Goal: Task Accomplishment & Management: Manage account settings

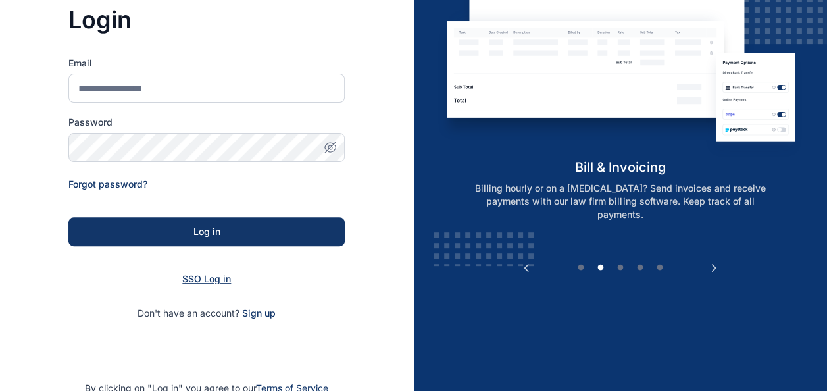
click at [219, 280] on span "SSO Log in" at bounding box center [206, 278] width 49 height 11
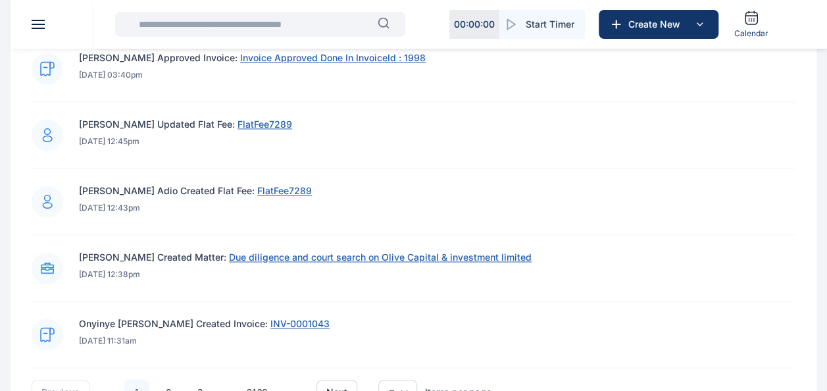
scroll to position [1089, 0]
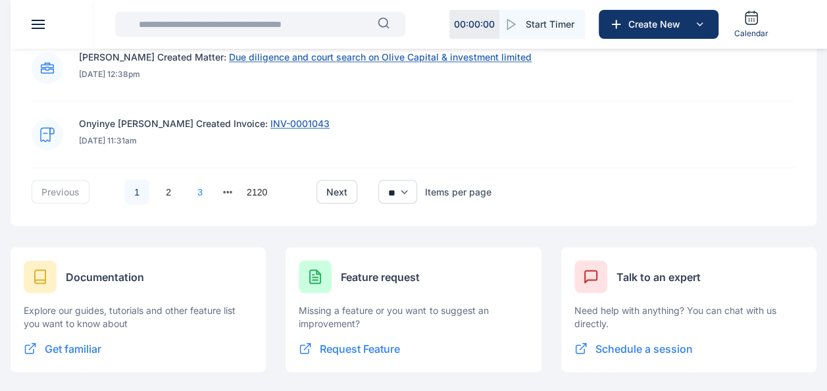
click at [205, 187] on link "3" at bounding box center [200, 191] width 25 height 25
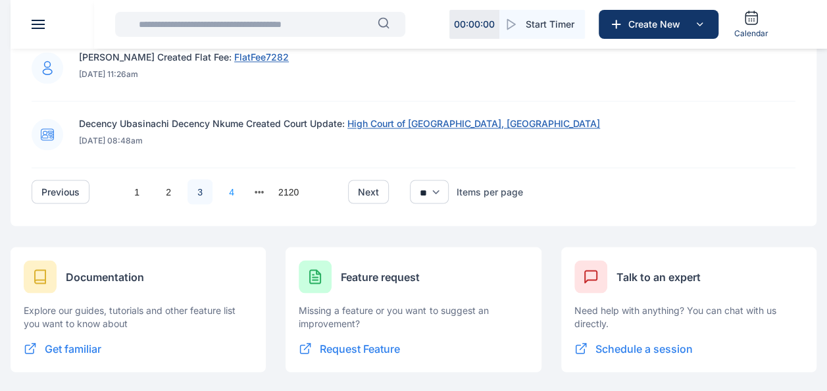
click at [234, 188] on link "4" at bounding box center [231, 191] width 25 height 25
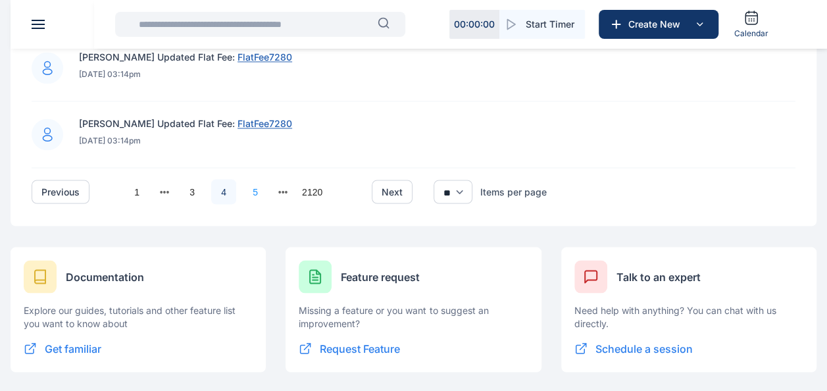
click at [254, 187] on link "5" at bounding box center [255, 191] width 25 height 25
click at [253, 188] on link "6" at bounding box center [255, 191] width 25 height 25
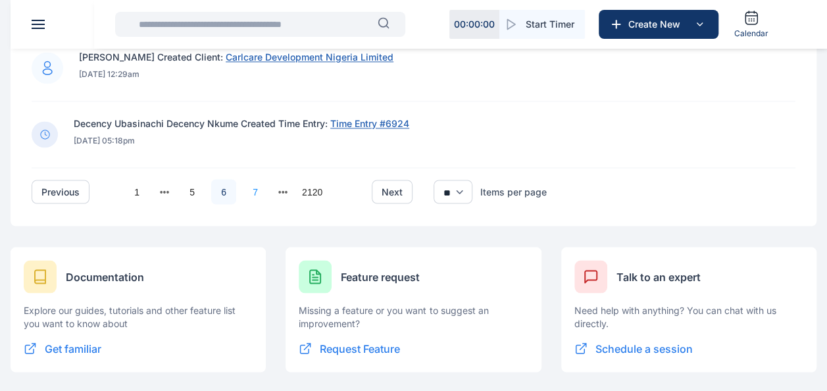
click at [252, 184] on link "7" at bounding box center [255, 191] width 25 height 25
click at [253, 192] on link "8" at bounding box center [255, 191] width 25 height 25
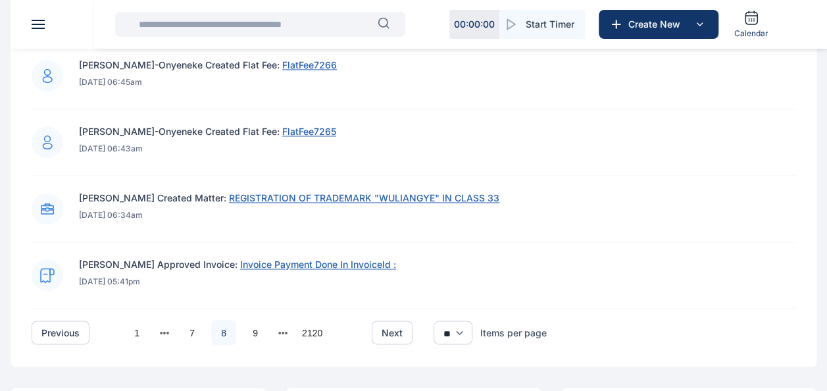
scroll to position [949, 0]
click at [245, 324] on link "9" at bounding box center [255, 331] width 25 height 25
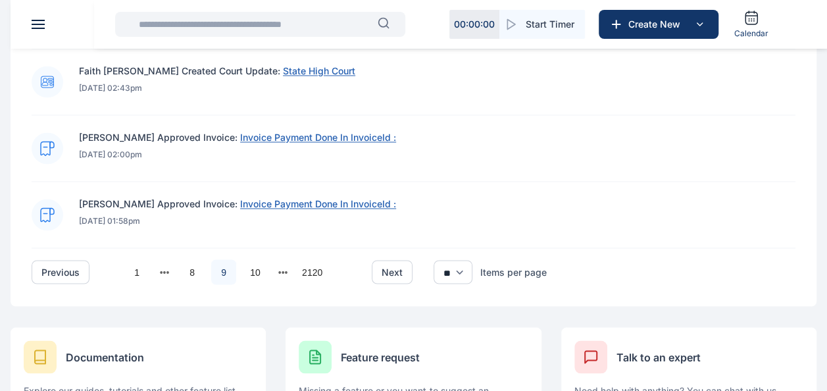
scroll to position [1008, 0]
click at [261, 259] on link "10" at bounding box center [255, 271] width 25 height 25
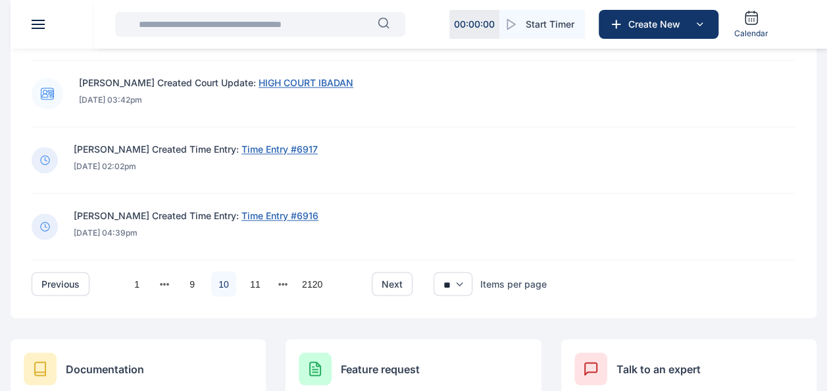
scroll to position [1000, 0]
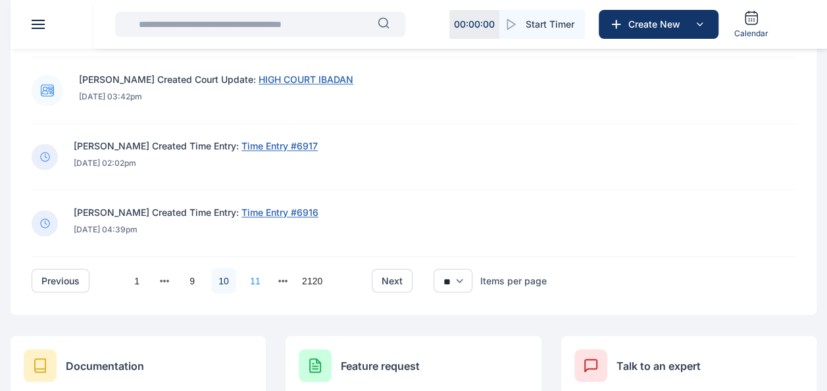
click at [251, 280] on link "11" at bounding box center [255, 280] width 25 height 25
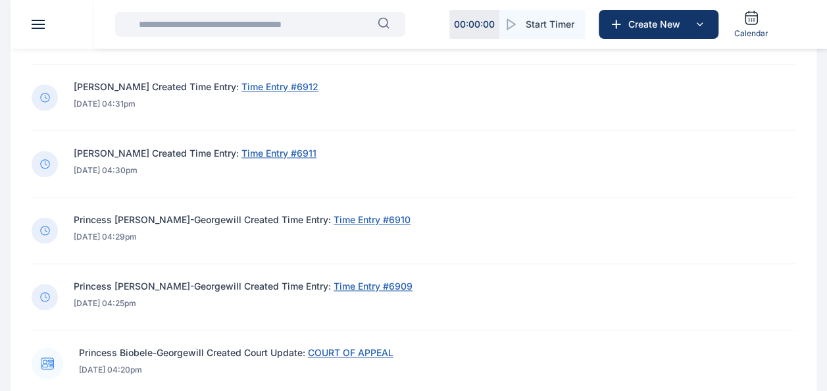
scroll to position [741, 0]
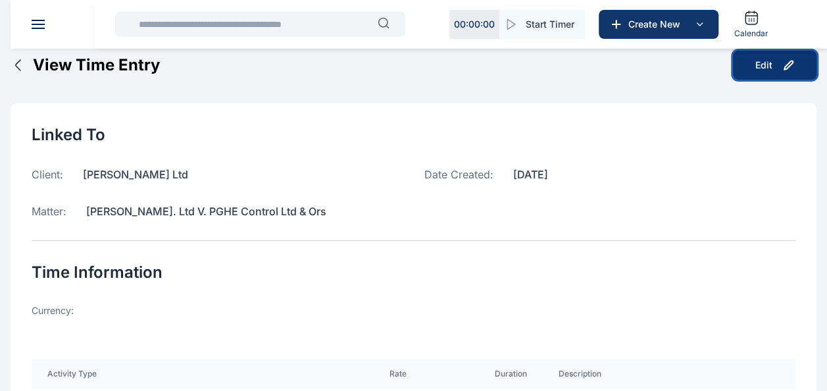
click at [750, 70] on button "Edit" at bounding box center [775, 65] width 84 height 29
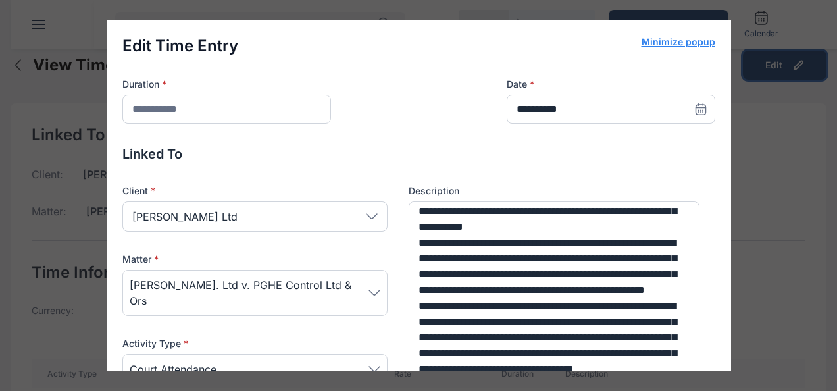
scroll to position [222, 0]
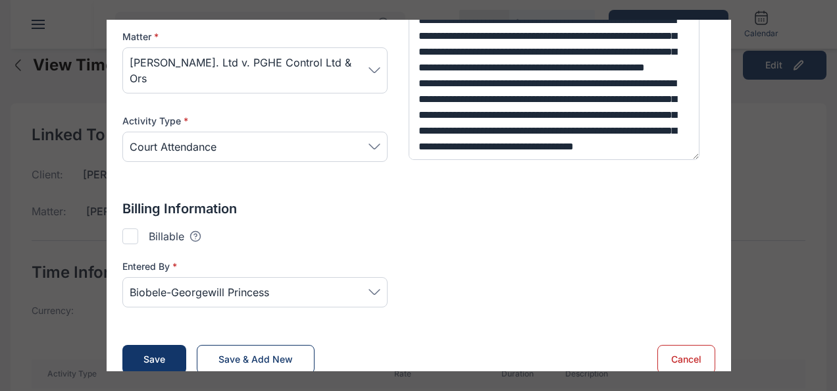
click at [122, 228] on div at bounding box center [130, 236] width 16 height 16
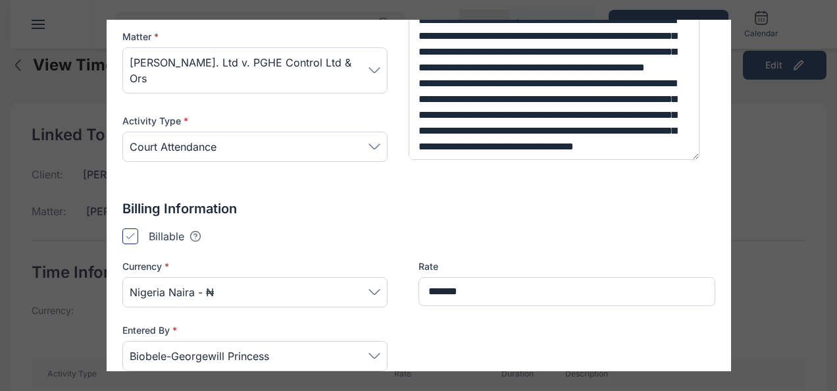
type input "*******"
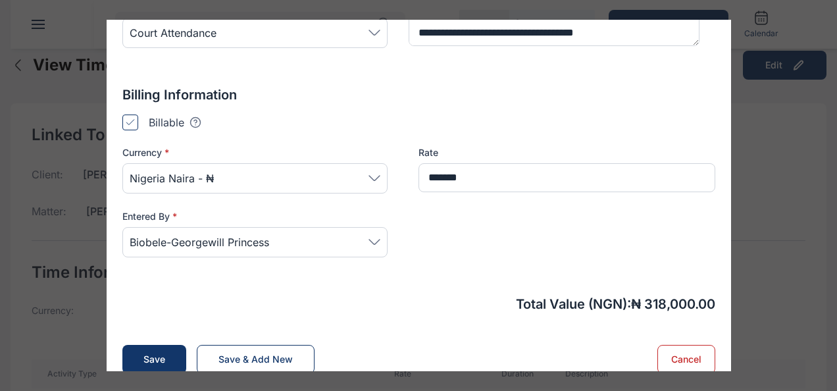
click at [365, 163] on div "Nigeria Naira - ₦" at bounding box center [254, 178] width 265 height 30
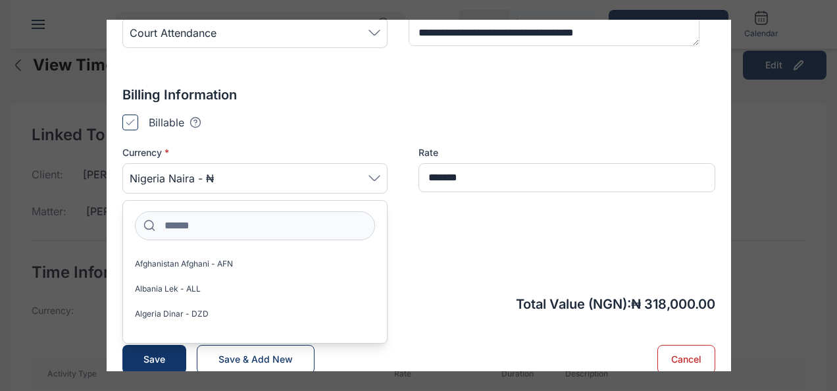
click at [368, 95] on div "Billing Information Billable Tooltips text here Checking this means that this c…" at bounding box center [418, 180] width 593 height 188
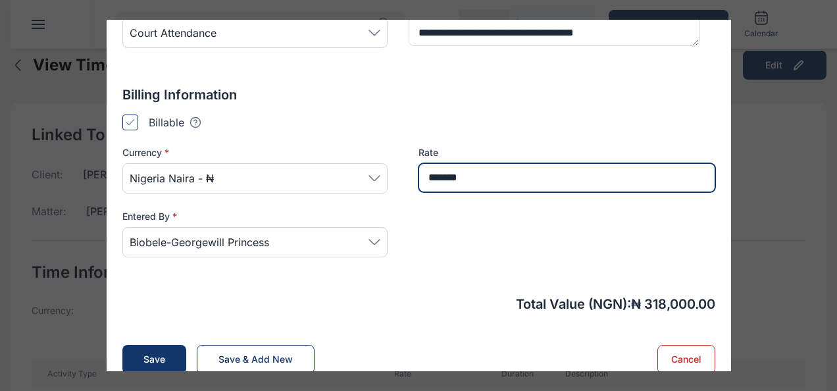
click at [473, 163] on input "*******" at bounding box center [567, 177] width 297 height 29
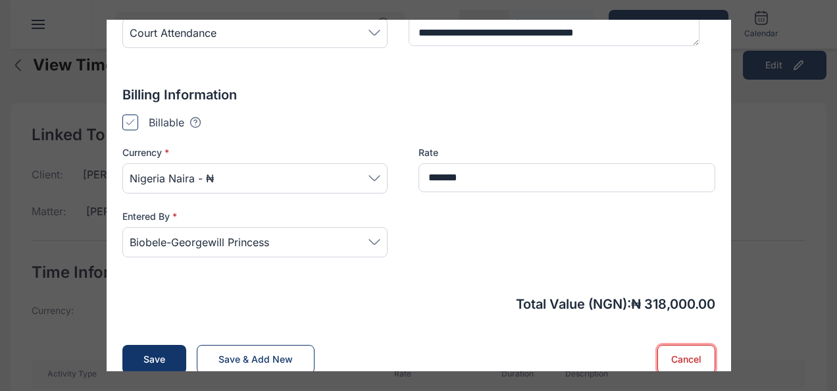
click at [658, 345] on button "Cancel" at bounding box center [687, 359] width 58 height 29
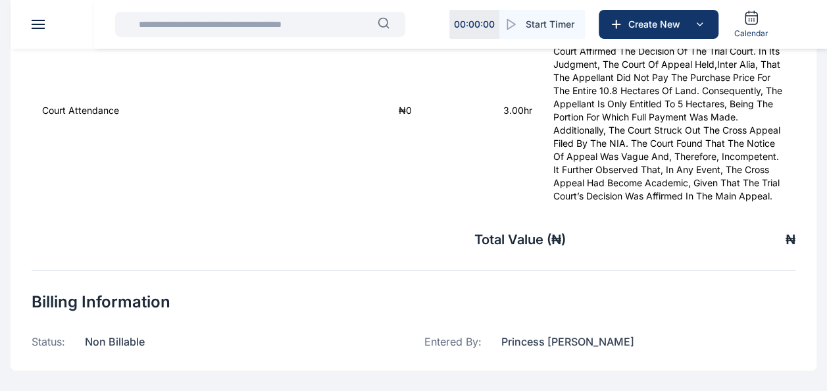
scroll to position [0, 0]
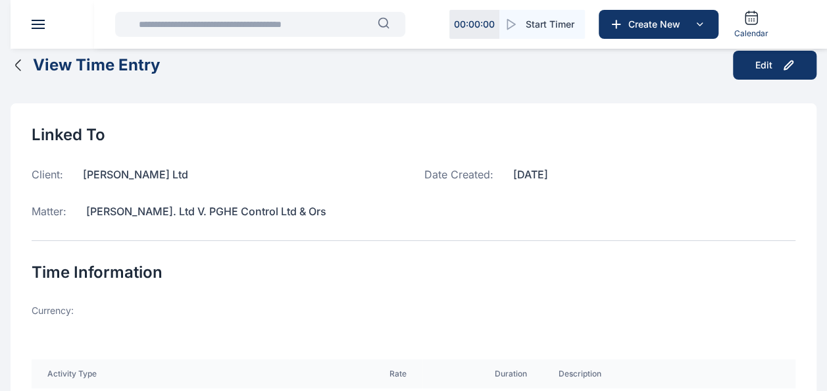
click at [22, 70] on icon "button" at bounding box center [19, 65] width 16 height 16
click at [46, 24] on header at bounding box center [424, 24] width 827 height 49
click at [37, 25] on button at bounding box center [38, 24] width 13 height 9
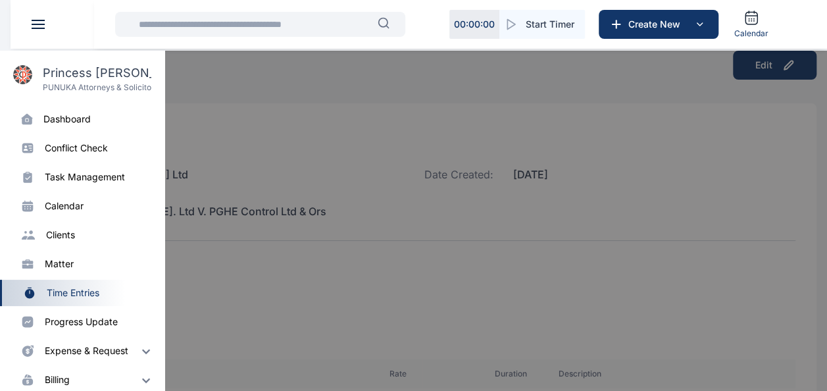
scroll to position [99, 0]
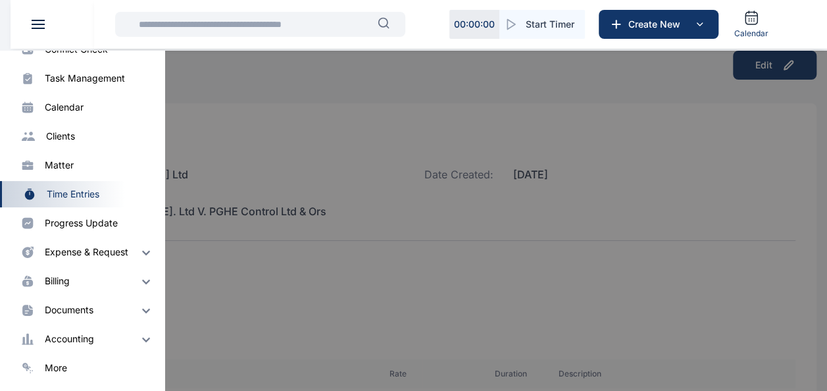
click at [196, 220] on div at bounding box center [424, 246] width 827 height 391
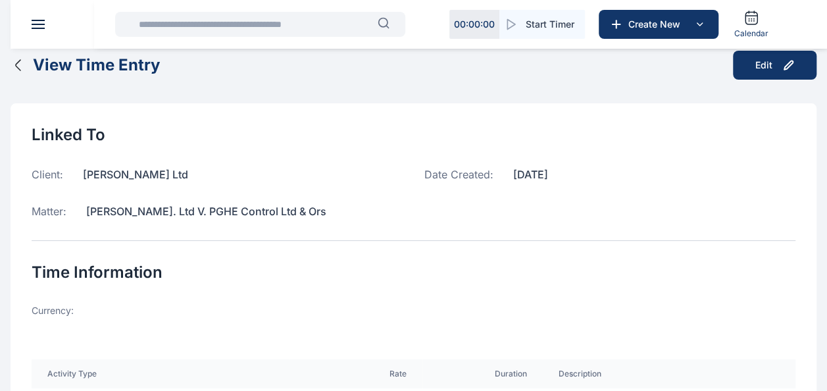
click at [16, 70] on icon "button" at bounding box center [19, 65] width 16 height 16
click at [20, 57] on icon "button" at bounding box center [19, 65] width 16 height 16
click at [11, 55] on button "View Time Entry" at bounding box center [85, 65] width 149 height 21
